Goal: Task Accomplishment & Management: Manage account settings

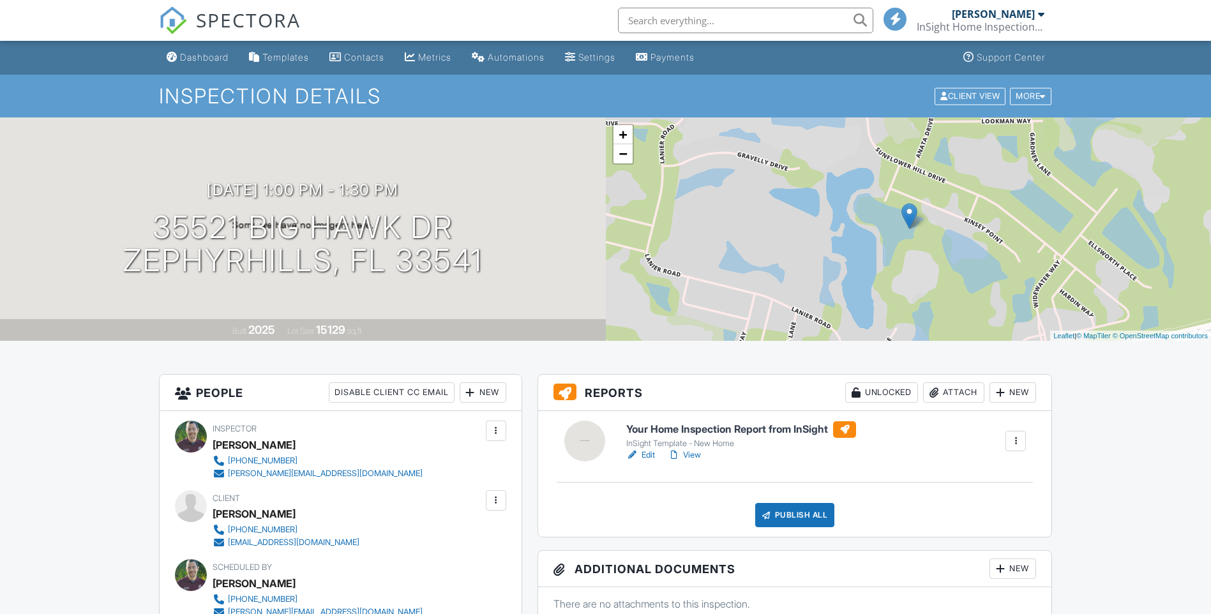
click at [802, 503] on div "Publish All" at bounding box center [795, 515] width 80 height 24
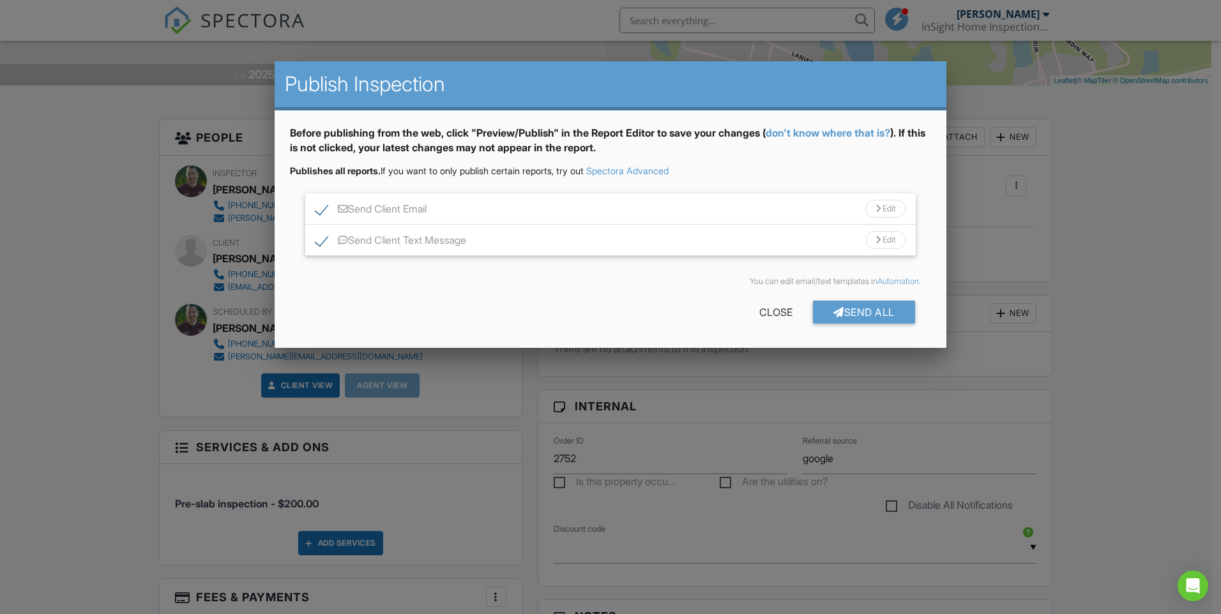
click at [884, 208] on div "Edit" at bounding box center [885, 209] width 41 height 18
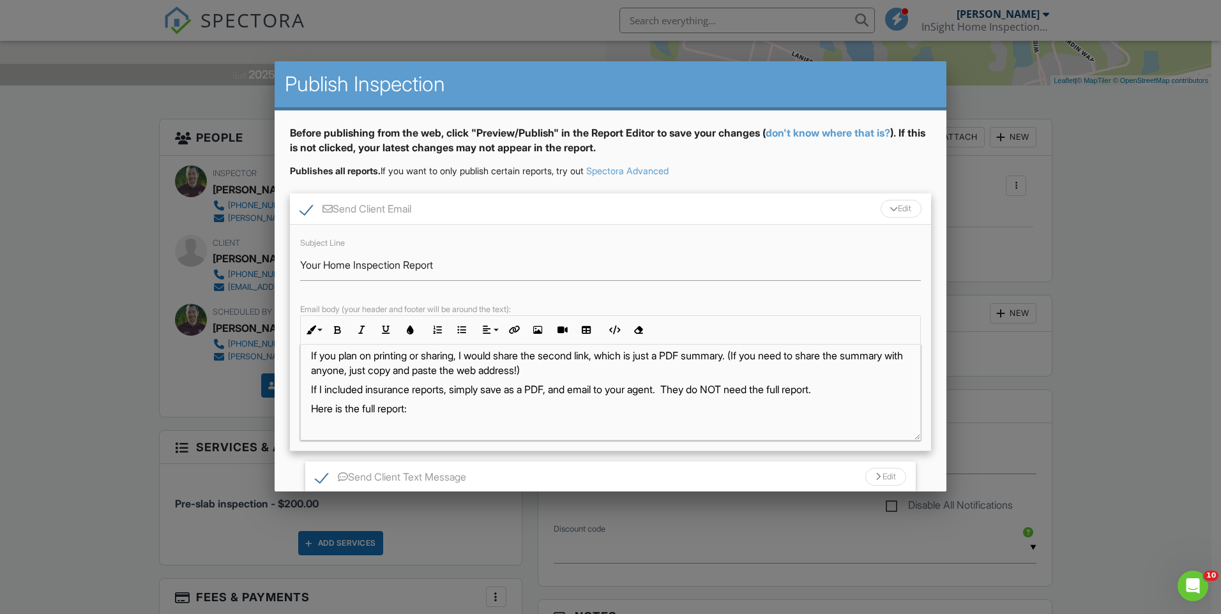
scroll to position [128, 0]
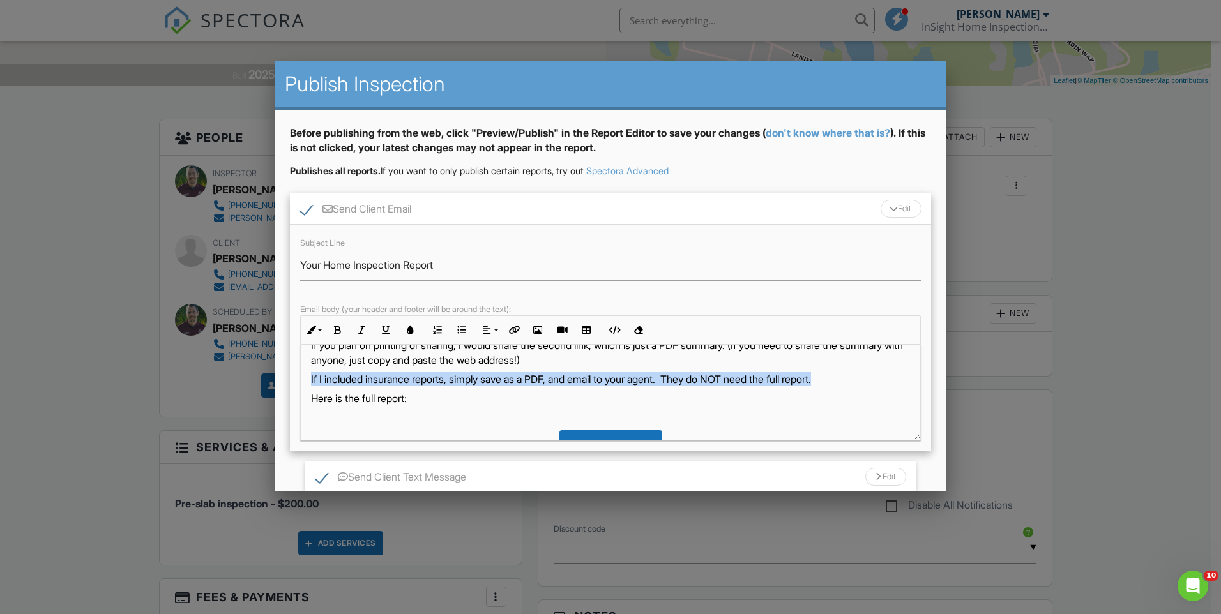
drag, startPoint x: 310, startPoint y: 377, endPoint x: 849, endPoint y: 376, distance: 538.8
click at [849, 376] on div "Hi Brad, Thankyou for choosing me as your home inspector! Your home inspection …" at bounding box center [610, 426] width 619 height 419
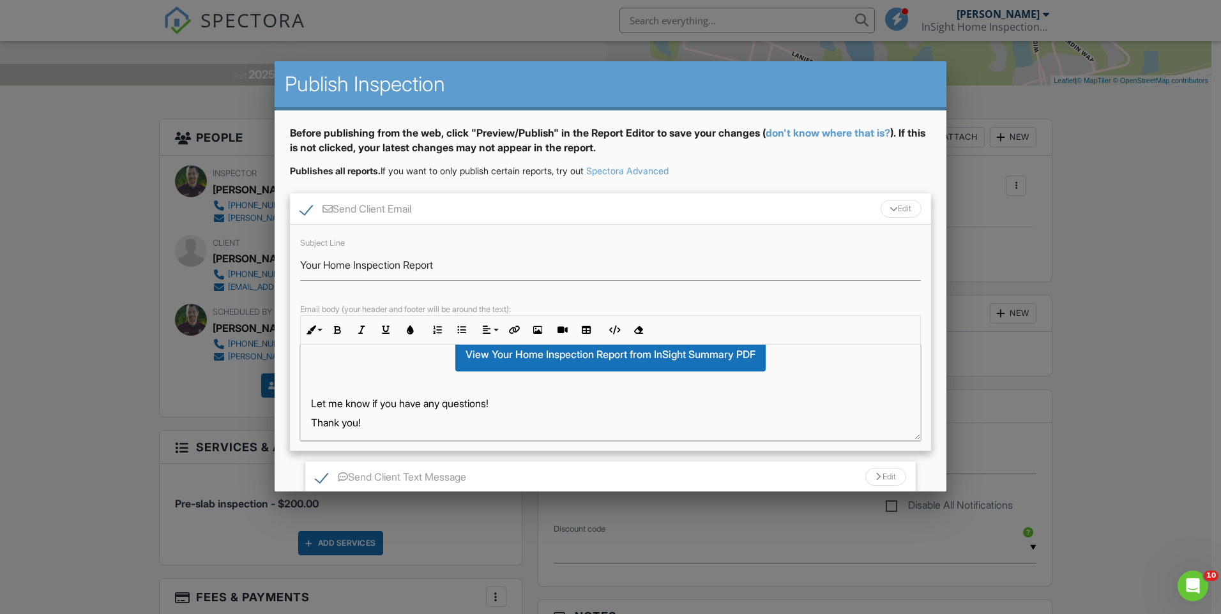
scroll to position [255, 0]
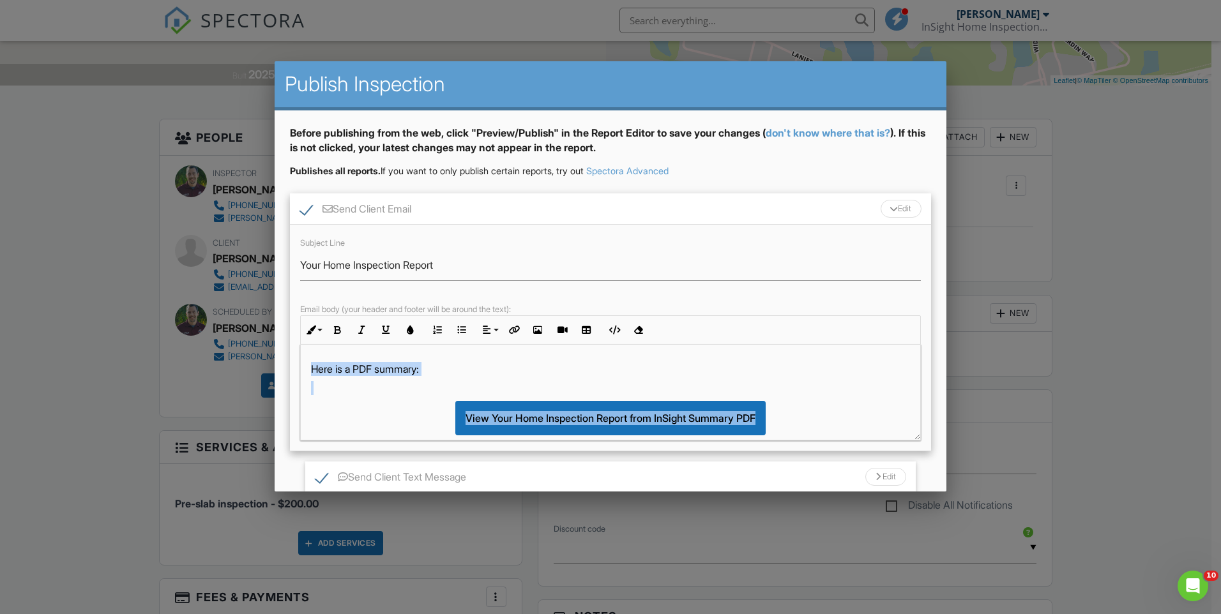
drag, startPoint x: 309, startPoint y: 370, endPoint x: 812, endPoint y: 400, distance: 504.0
click at [811, 401] on div "Hi Brad, Thankyou for choosing me as your home inspector! Your home inspection …" at bounding box center [610, 298] width 619 height 419
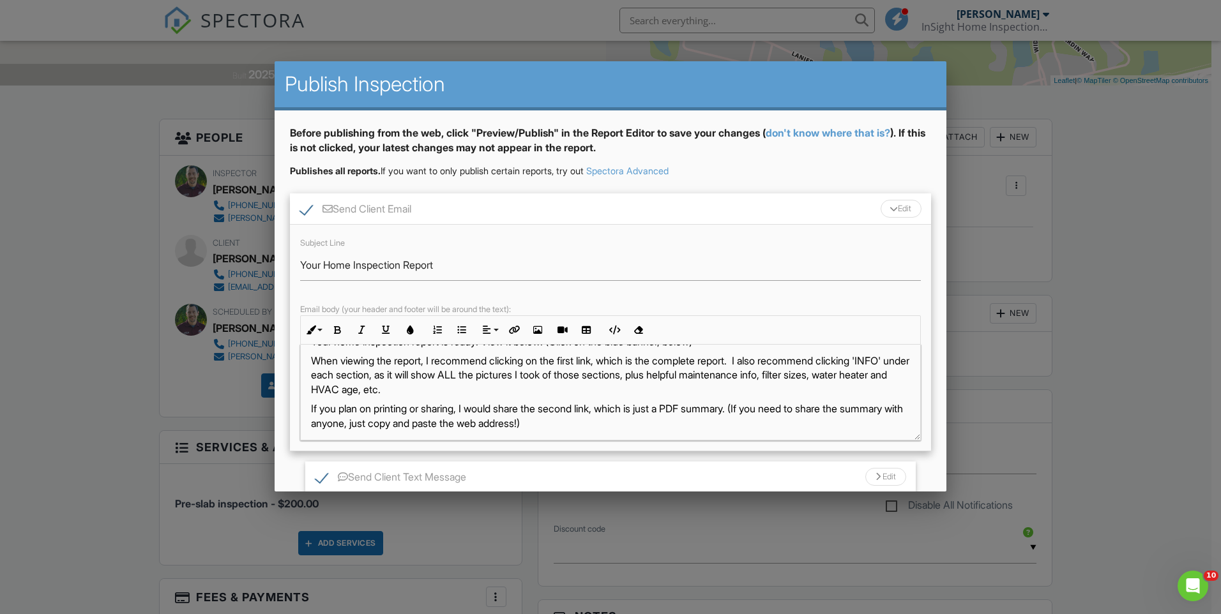
scroll to position [64, 0]
drag, startPoint x: 755, startPoint y: 408, endPoint x: 313, endPoint y: 410, distance: 441.8
click at [308, 411] on div "Hi Brad, Thankyou for choosing me as your home inspector! Your home inspection …" at bounding box center [610, 451] width 619 height 341
drag, startPoint x: 508, startPoint y: 395, endPoint x: 306, endPoint y: 363, distance: 205.0
click at [306, 363] on div "Hi Brad, Thankyou for choosing me as your home inspector! Your home inspection …" at bounding box center [610, 444] width 619 height 327
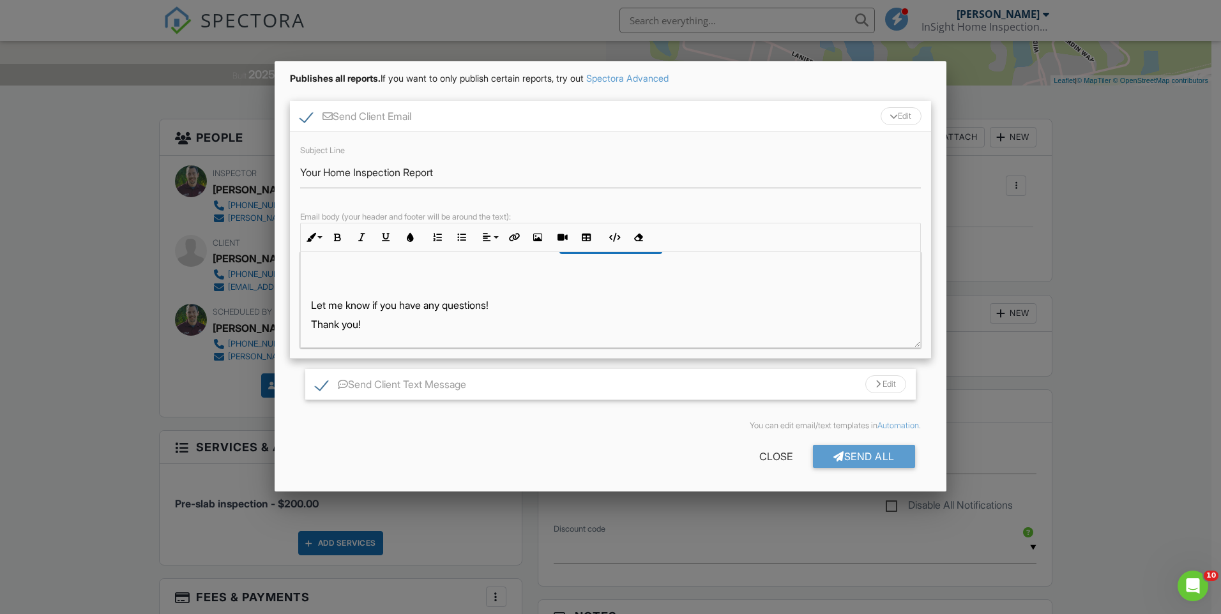
scroll to position [93, 0]
click at [877, 389] on div "Edit" at bounding box center [885, 384] width 41 height 18
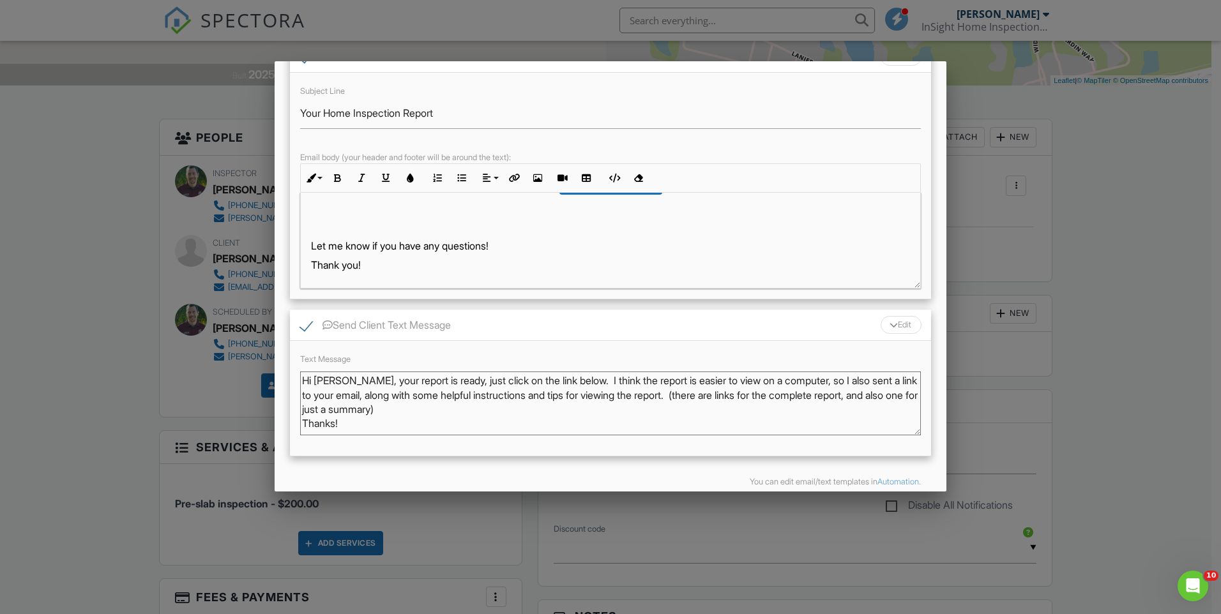
scroll to position [209, 0]
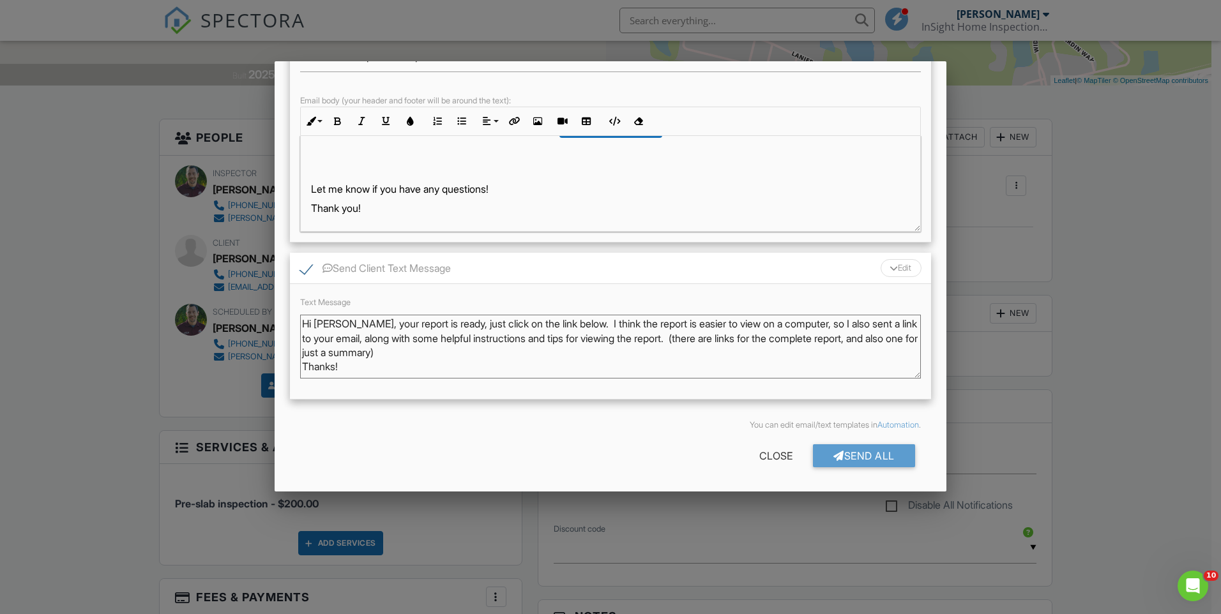
drag, startPoint x: 573, startPoint y: 324, endPoint x: 504, endPoint y: 357, distance: 76.8
click at [504, 357] on textarea "Hi [PERSON_NAME], your report is ready, just click on the link below. I think t…" at bounding box center [610, 347] width 621 height 64
drag, startPoint x: 645, startPoint y: 324, endPoint x: 580, endPoint y: 322, distance: 65.2
click at [580, 322] on textarea "Hi [PERSON_NAME], your report is ready, just click on the link below. I think t…" at bounding box center [610, 347] width 621 height 64
drag, startPoint x: 859, startPoint y: 325, endPoint x: 861, endPoint y: 340, distance: 14.9
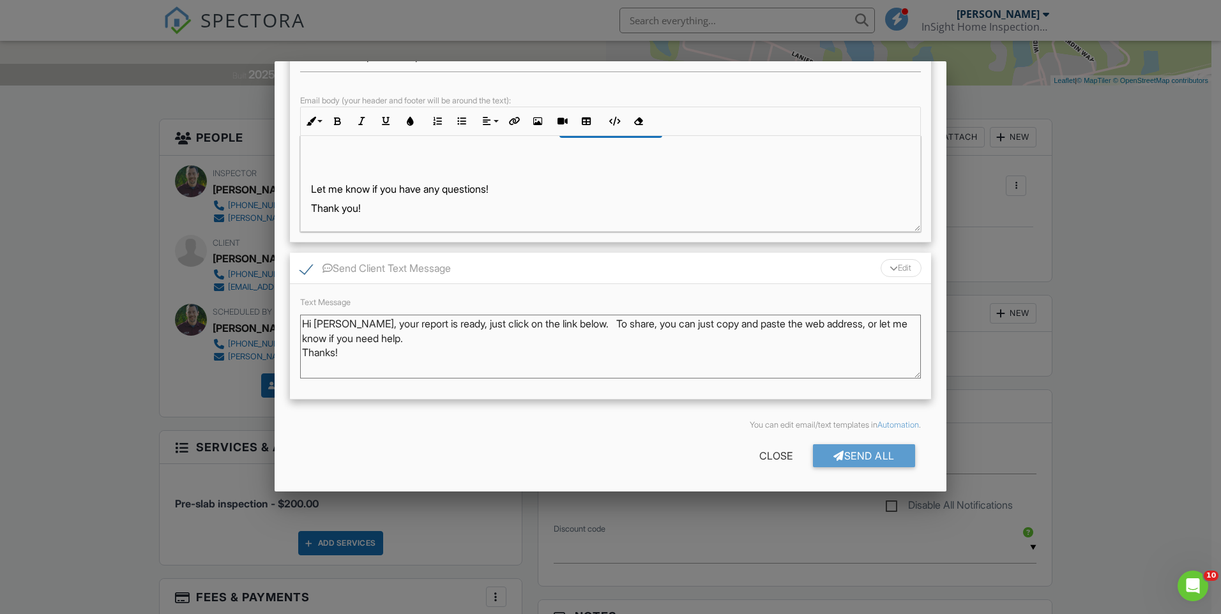
click at [860, 326] on textarea "Hi [PERSON_NAME], your report is ready, just click on the link below. I think t…" at bounding box center [610, 347] width 621 height 64
type textarea "Hi [PERSON_NAME], your report is ready, just click on the link below. To share,…"
click at [885, 455] on div "Send All" at bounding box center [864, 455] width 102 height 23
